Goal: Task Accomplishment & Management: Use online tool/utility

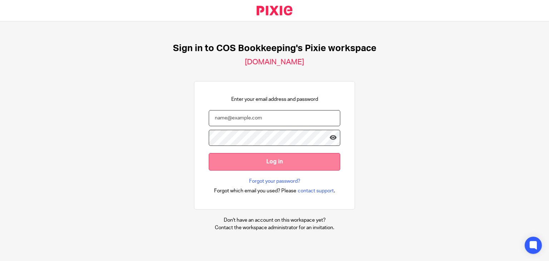
type input "linda.parker@cosbookkeeping.co.uk"
click at [246, 161] on input "Log in" at bounding box center [275, 162] width 132 height 18
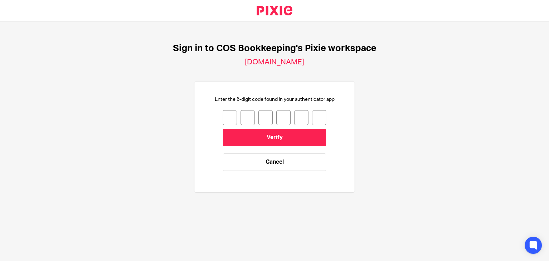
click at [226, 123] on input "number" at bounding box center [230, 117] width 14 height 15
type input "5"
type input "0"
type input "9"
type input "7"
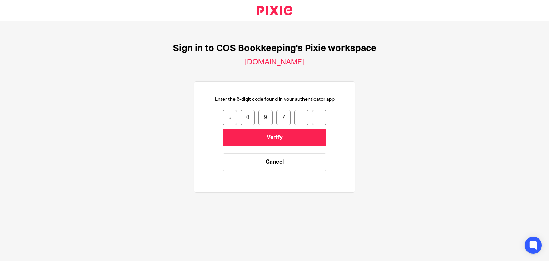
type input "3"
type input "6"
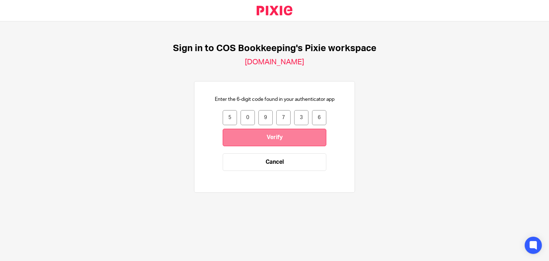
click at [232, 140] on input "Verify" at bounding box center [275, 138] width 104 height 18
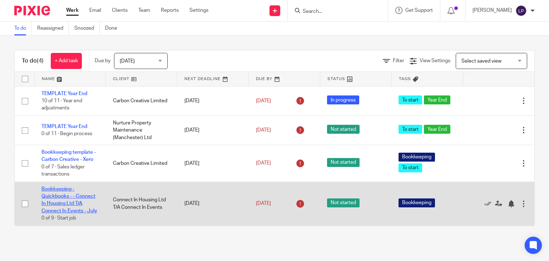
click at [61, 198] on link "Bookkeeping - Quickbooks - - Connect In Housing Ltd T/A Connect In Events - July" at bounding box center [69, 200] width 56 height 27
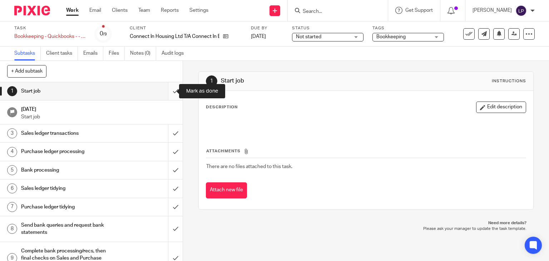
click at [166, 89] on input "submit" at bounding box center [91, 91] width 183 height 18
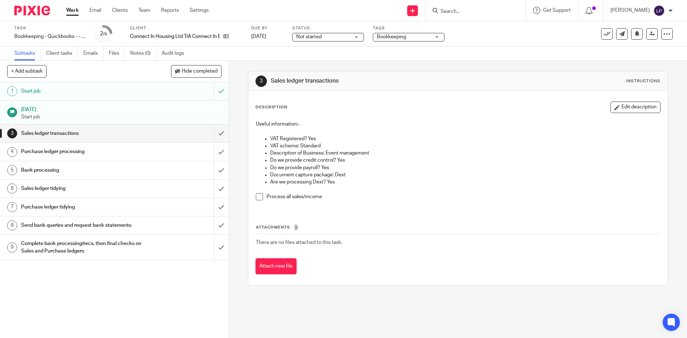
drag, startPoint x: 256, startPoint y: 197, endPoint x: 256, endPoint y: 212, distance: 15.4
click at [256, 196] on span at bounding box center [259, 196] width 7 height 7
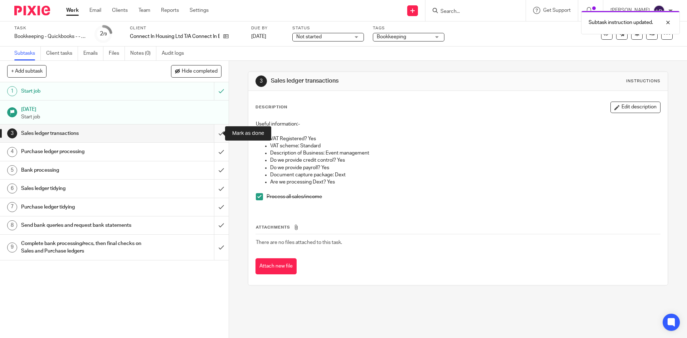
click at [214, 132] on input "submit" at bounding box center [114, 133] width 229 height 18
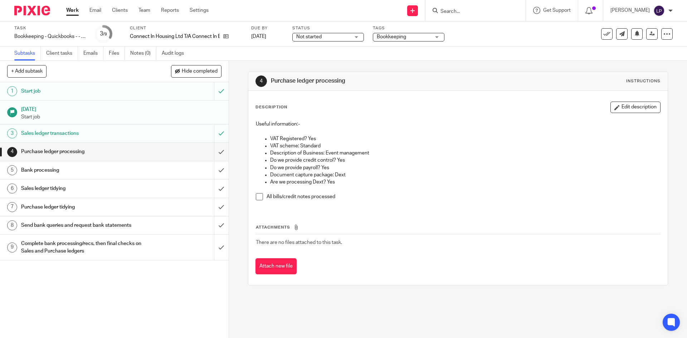
click at [186, 171] on div "Bank processing" at bounding box center [114, 170] width 186 height 11
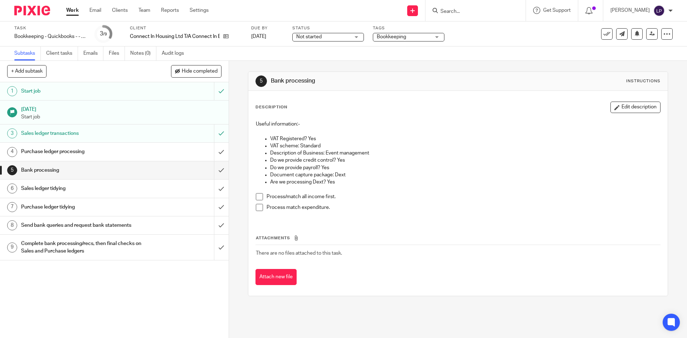
click at [256, 197] on span at bounding box center [259, 196] width 7 height 7
click at [167, 191] on div "Sales ledger tidying" at bounding box center [114, 188] width 186 height 11
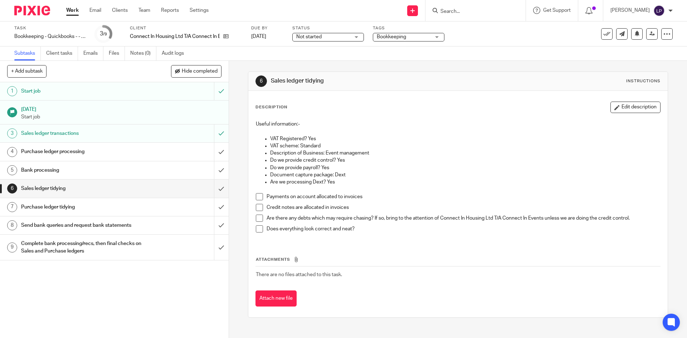
click at [257, 196] on span at bounding box center [259, 196] width 7 height 7
click at [256, 207] on span at bounding box center [259, 207] width 7 height 7
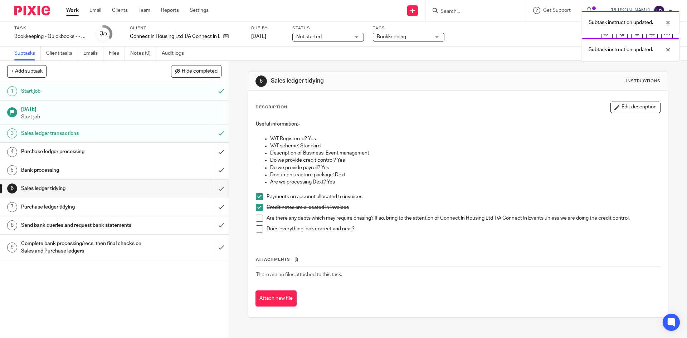
click at [256, 217] on span at bounding box center [259, 218] width 7 height 7
click at [257, 228] on span at bounding box center [259, 228] width 7 height 7
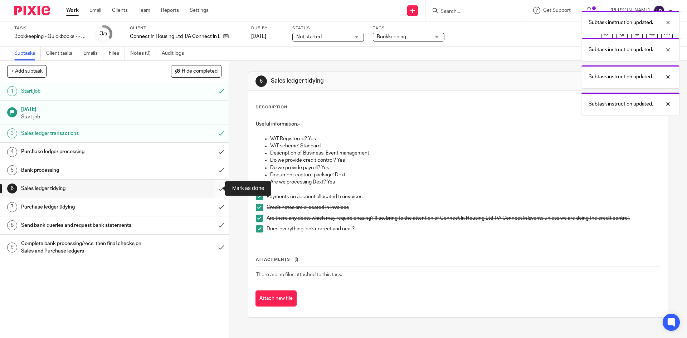
click at [213, 188] on input "submit" at bounding box center [114, 189] width 229 height 18
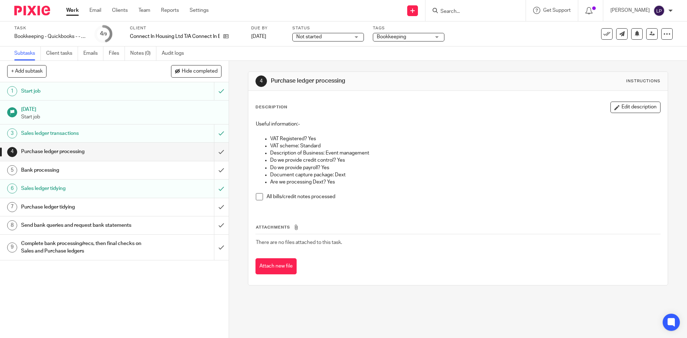
drag, startPoint x: 144, startPoint y: 244, endPoint x: 171, endPoint y: 253, distance: 27.9
click at [145, 244] on div "Complete bank processing/recs, then final checks on Sales and Purchase ledgers" at bounding box center [114, 247] width 186 height 18
